Goal: Transaction & Acquisition: Purchase product/service

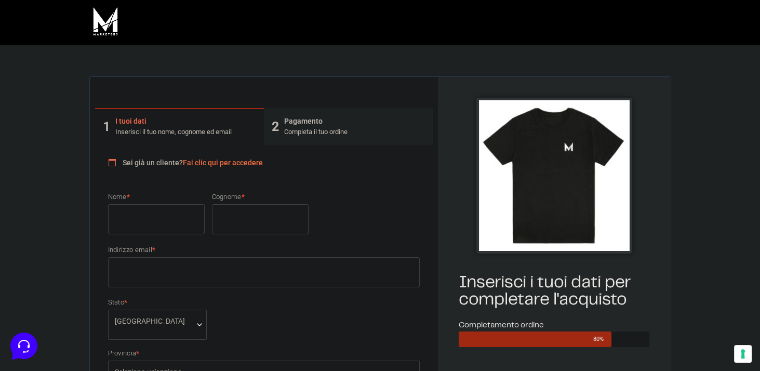
click at [154, 220] on input "Nome *" at bounding box center [156, 219] width 97 height 30
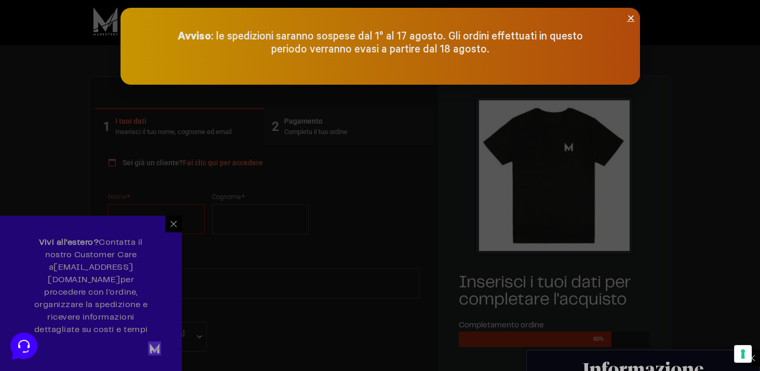
click at [175, 235] on div at bounding box center [380, 185] width 760 height 371
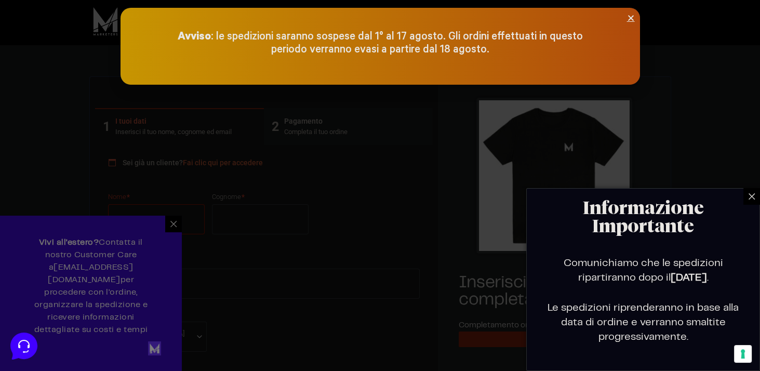
click at [751, 196] on icon at bounding box center [751, 196] width 8 height 8
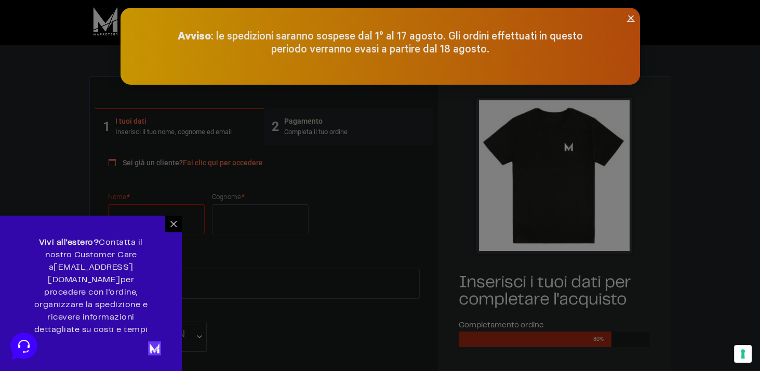
click at [173, 228] on icon at bounding box center [173, 224] width 8 height 8
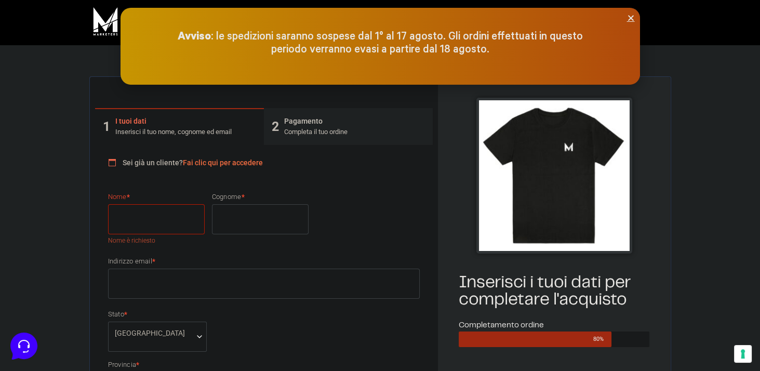
click at [226, 162] on link "Fai clic qui per accedere" at bounding box center [223, 162] width 80 height 8
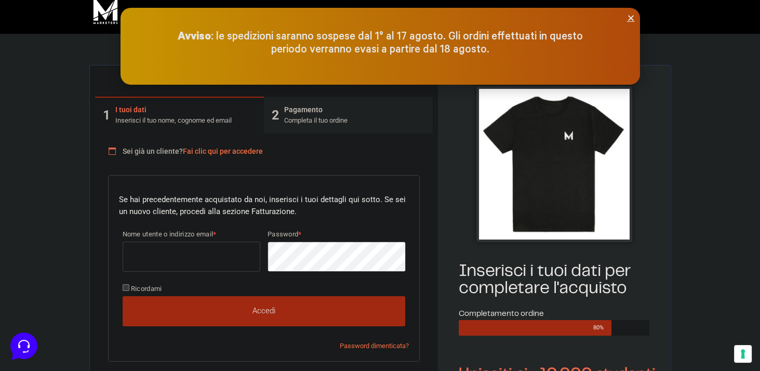
scroll to position [39, 0]
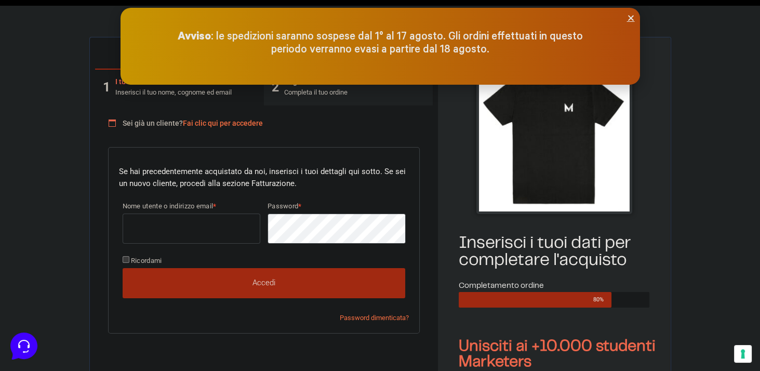
type input "[PERSON_NAME][EMAIL_ADDRESS][DOMAIN_NAME]"
click at [258, 279] on button "Accedi" at bounding box center [264, 283] width 283 height 30
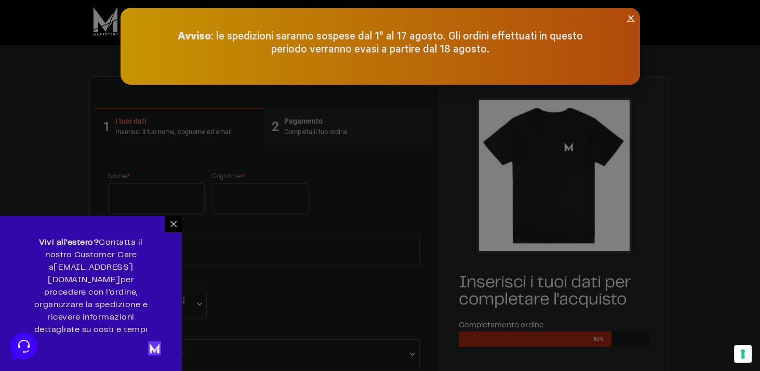
click at [175, 228] on icon at bounding box center [173, 224] width 8 height 8
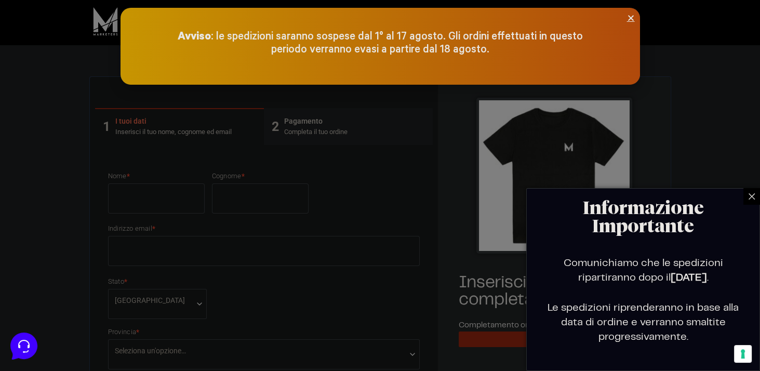
click at [752, 196] on icon at bounding box center [751, 196] width 6 height 6
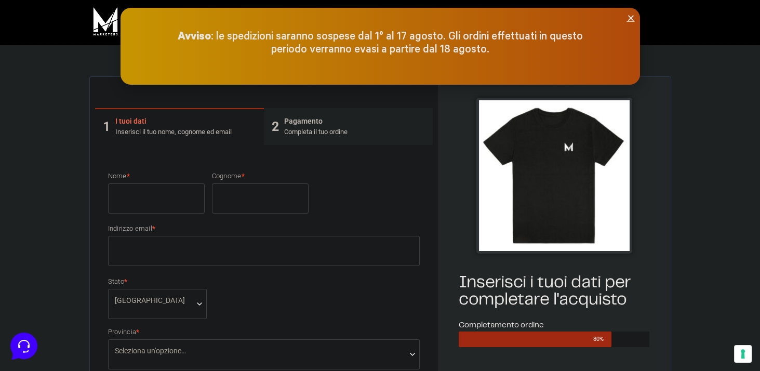
click at [629, 16] on icon "Close" at bounding box center [631, 18] width 8 height 8
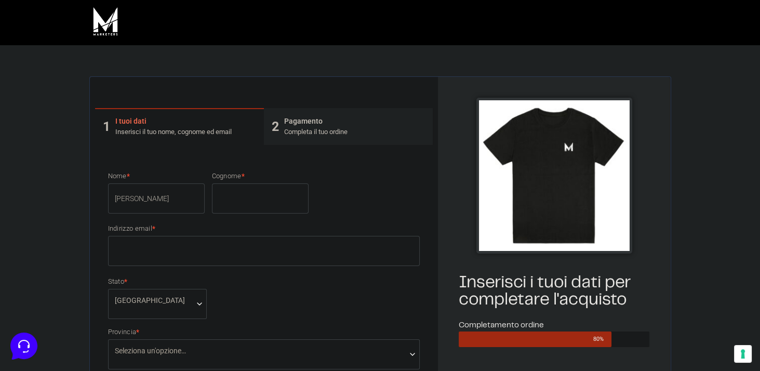
type input "[PERSON_NAME]"
type input "Caredda"
type input "[PERSON_NAME][EMAIL_ADDRESS][DOMAIN_NAME]"
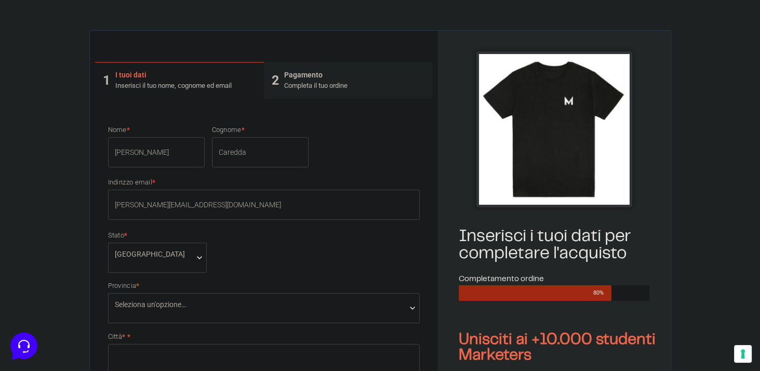
scroll to position [68, 0]
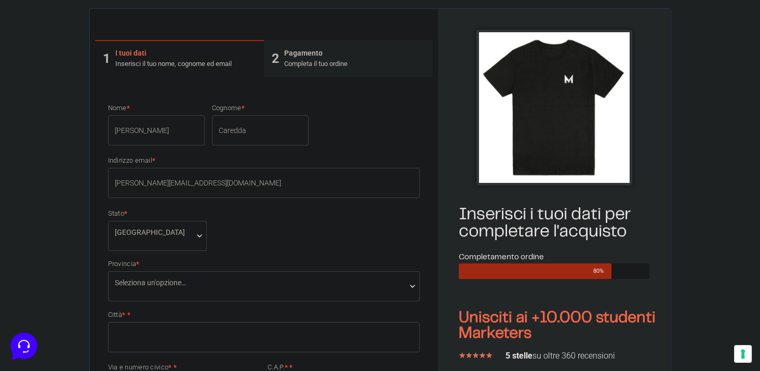
click at [174, 290] on span "Seleziona un'opzione…" at bounding box center [264, 286] width 312 height 30
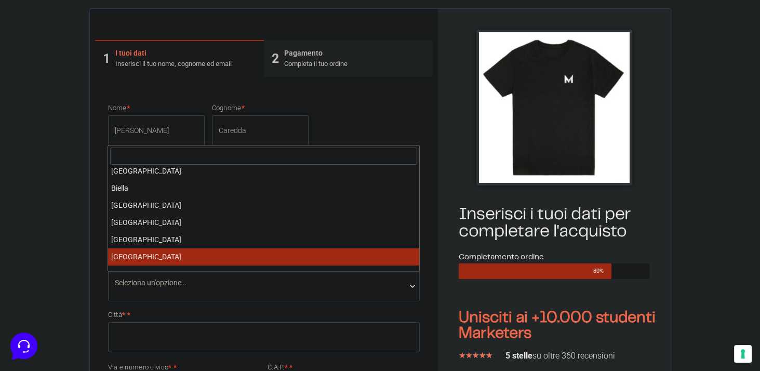
scroll to position [231, 0]
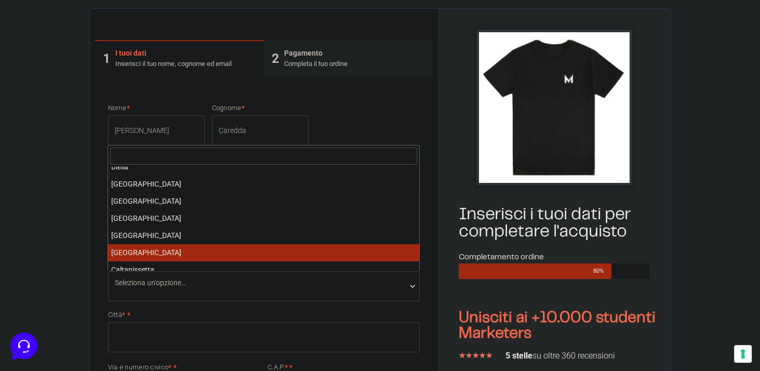
select select "CA"
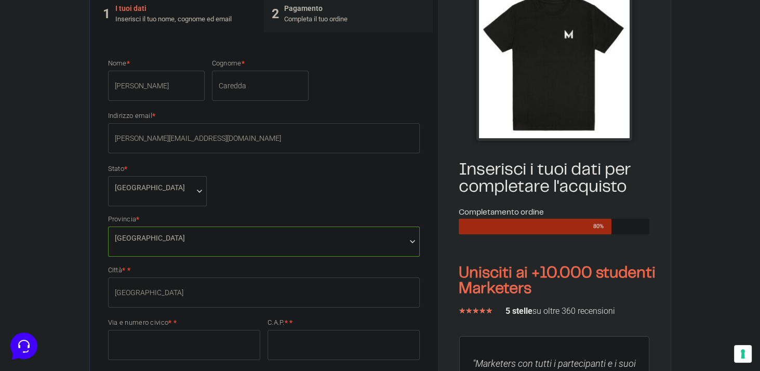
scroll to position [227, 0]
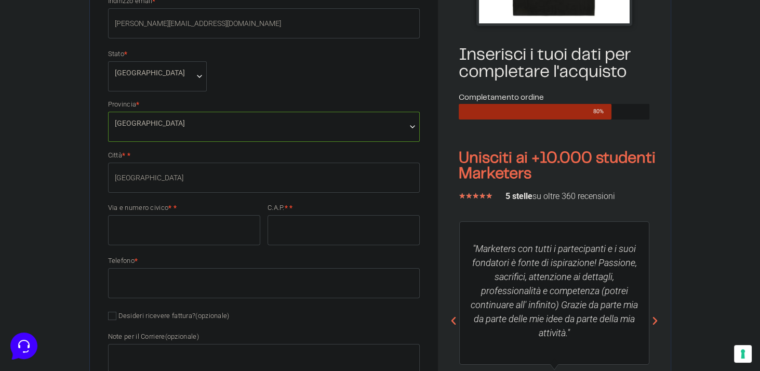
type input "[GEOGRAPHIC_DATA]"
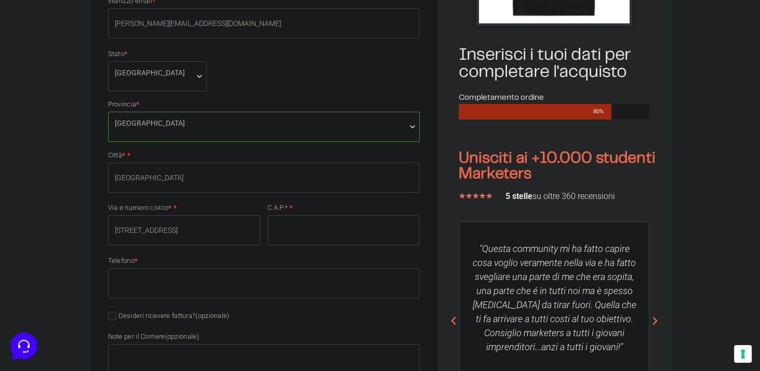
click at [146, 226] on input "Via della resistenza 8" at bounding box center [184, 230] width 152 height 30
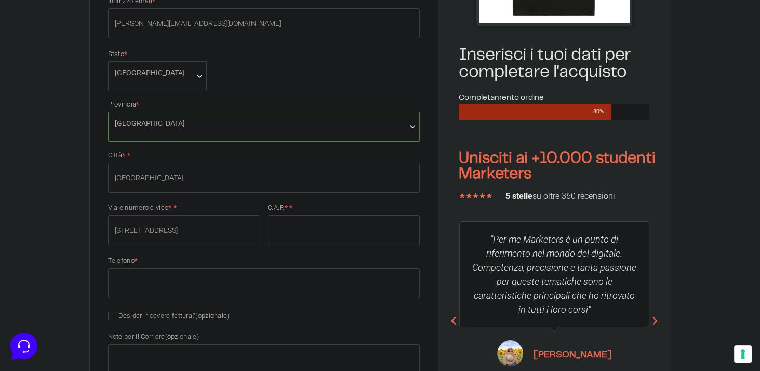
type input "Via della Resistenza 8"
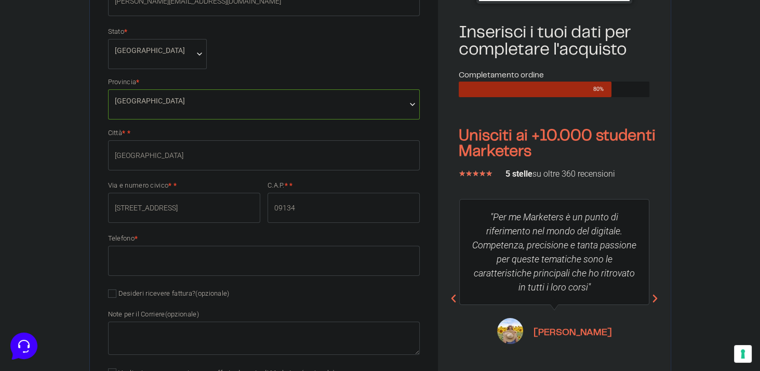
scroll to position [307, 0]
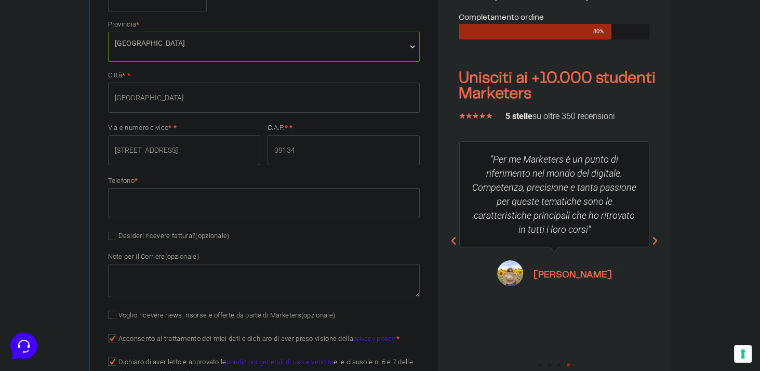
type input "09134"
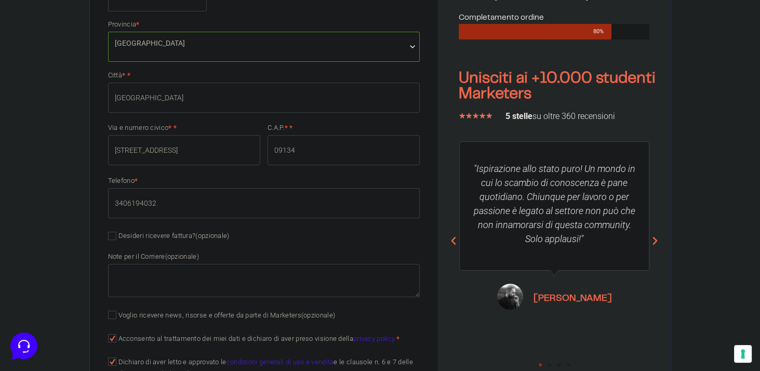
type input "3406194032"
click at [170, 274] on textarea "Note per il Corriere (opzionale)" at bounding box center [264, 280] width 312 height 33
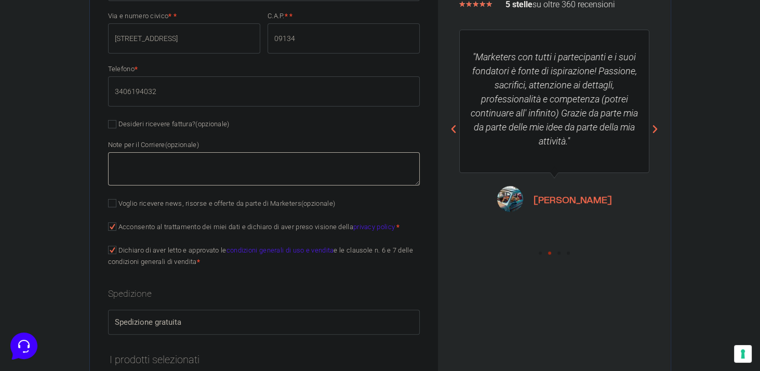
type textarea "P"
type textarea "S"
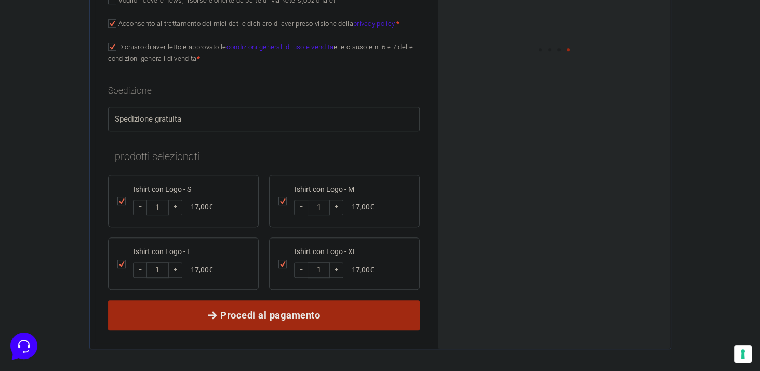
scroll to position [636, 0]
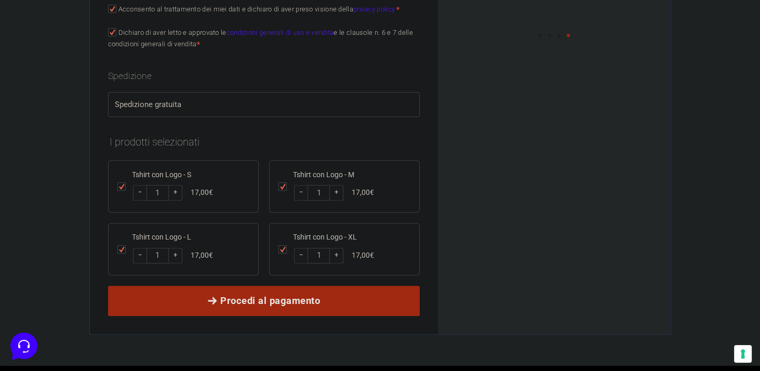
click at [282, 182] on input "checkbox" at bounding box center [282, 186] width 8 height 8
checkbox input "false"
click at [282, 245] on input "checkbox" at bounding box center [282, 249] width 8 height 8
checkbox input "false"
click at [119, 245] on input "checkbox" at bounding box center [121, 249] width 8 height 8
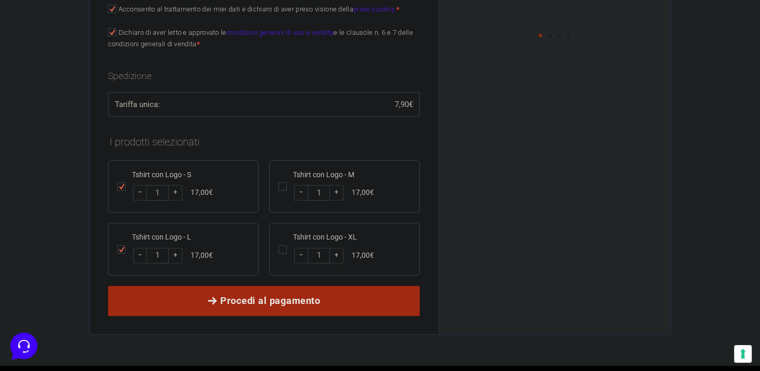
checkbox input "false"
click at [171, 186] on span "+" at bounding box center [175, 193] width 13 height 16
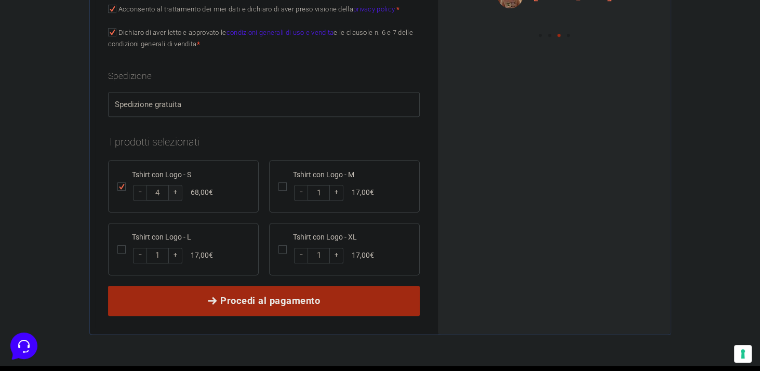
type input "5"
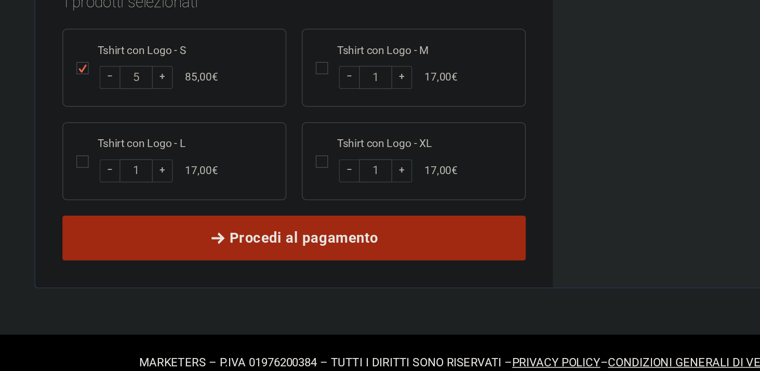
scroll to position [667, 0]
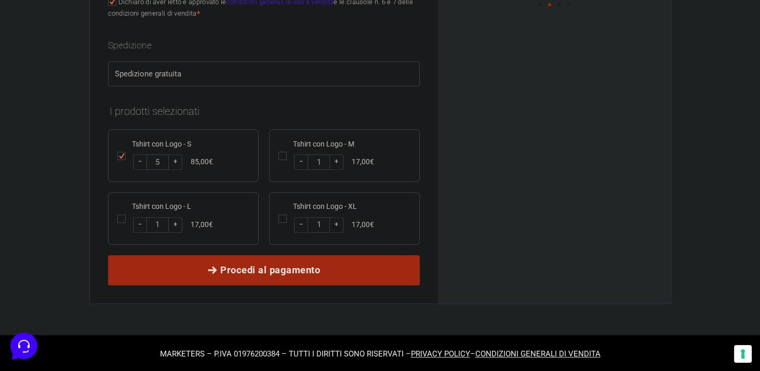
click at [266, 266] on span "Procedi al pagamento" at bounding box center [270, 270] width 100 height 15
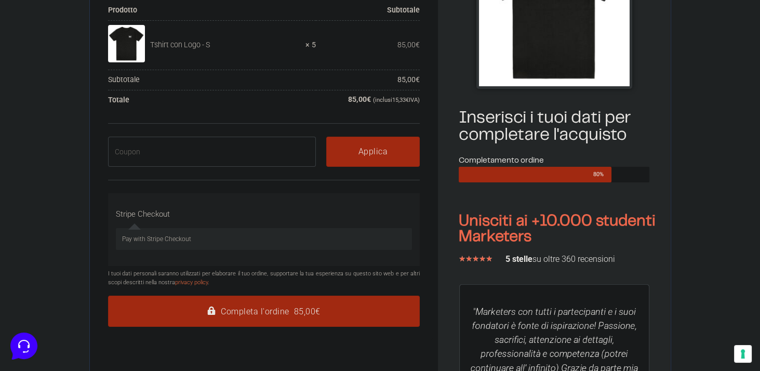
scroll to position [81, 0]
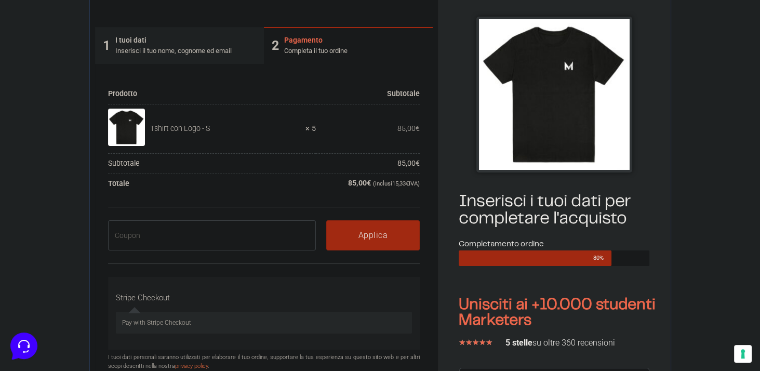
click at [223, 233] on input "text" at bounding box center [212, 235] width 208 height 30
click at [362, 233] on button "Applica" at bounding box center [372, 235] width 93 height 30
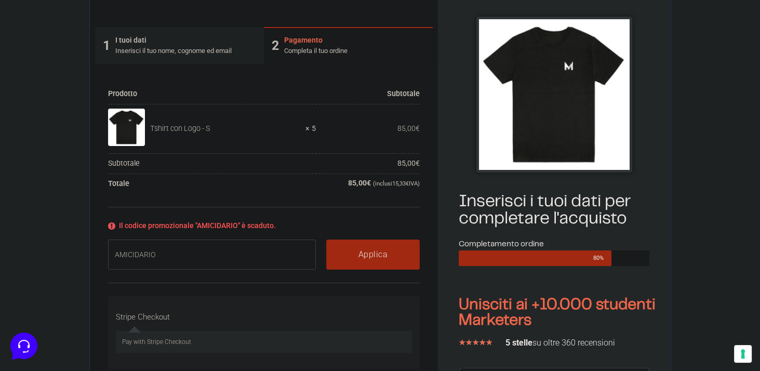
click at [189, 250] on input "AMICIDARIO" at bounding box center [212, 254] width 208 height 30
type input "A"
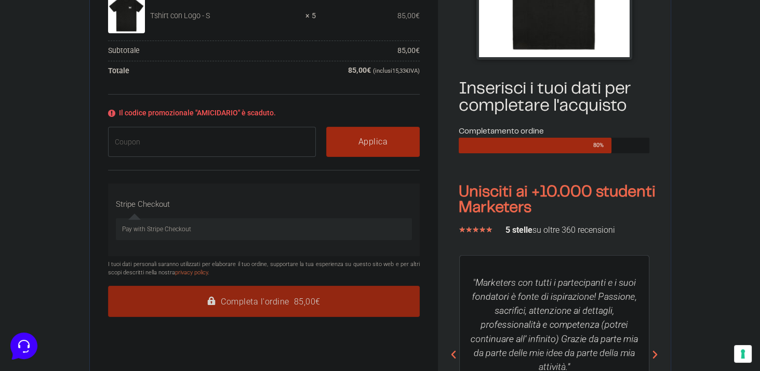
scroll to position [195, 0]
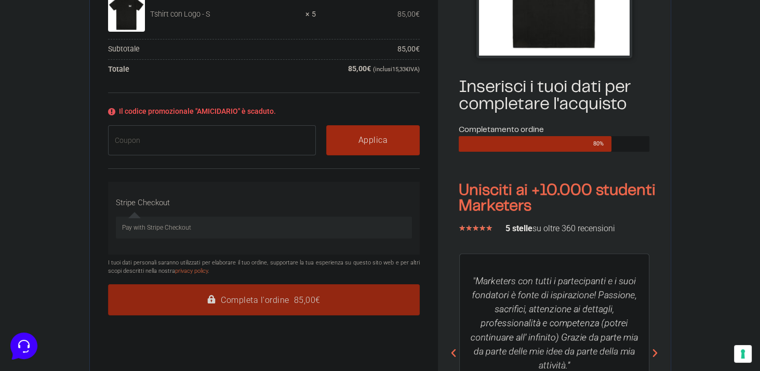
click at [251, 297] on button "Completa l'ordine 85,00€" at bounding box center [264, 299] width 312 height 31
